Goal: Transaction & Acquisition: Purchase product/service

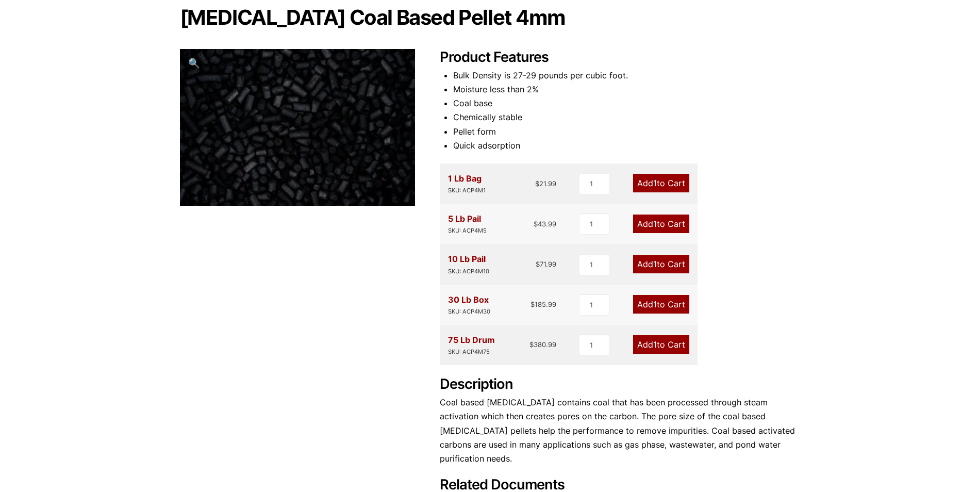
click at [640, 304] on link "Add 1 to Cart" at bounding box center [661, 304] width 56 height 19
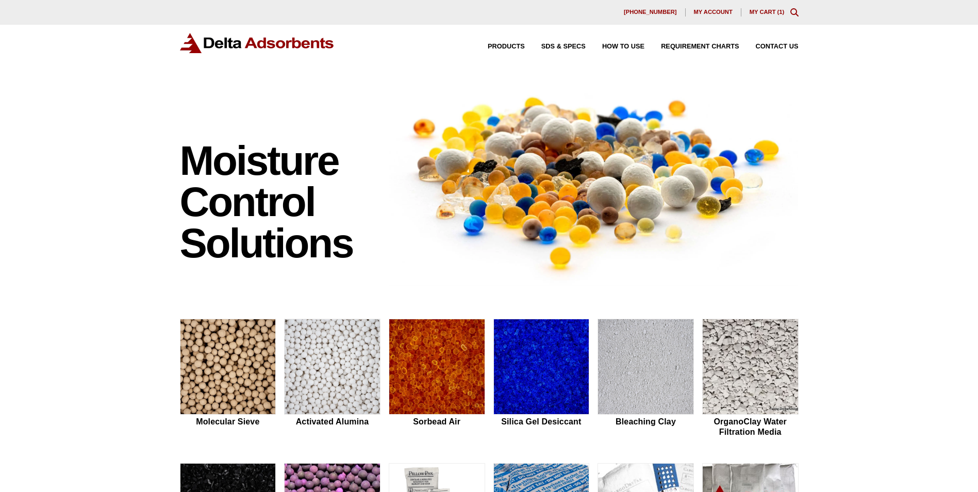
click at [760, 12] on link "My Cart ( 1 )" at bounding box center [767, 12] width 35 height 6
